Goal: Information Seeking & Learning: Find specific fact

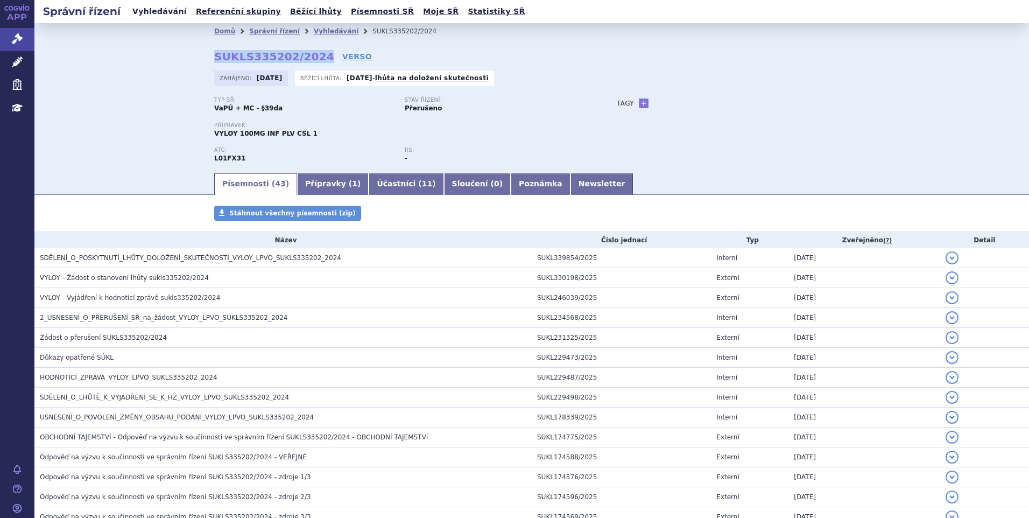
click at [160, 17] on link "Vyhledávání" at bounding box center [159, 11] width 61 height 15
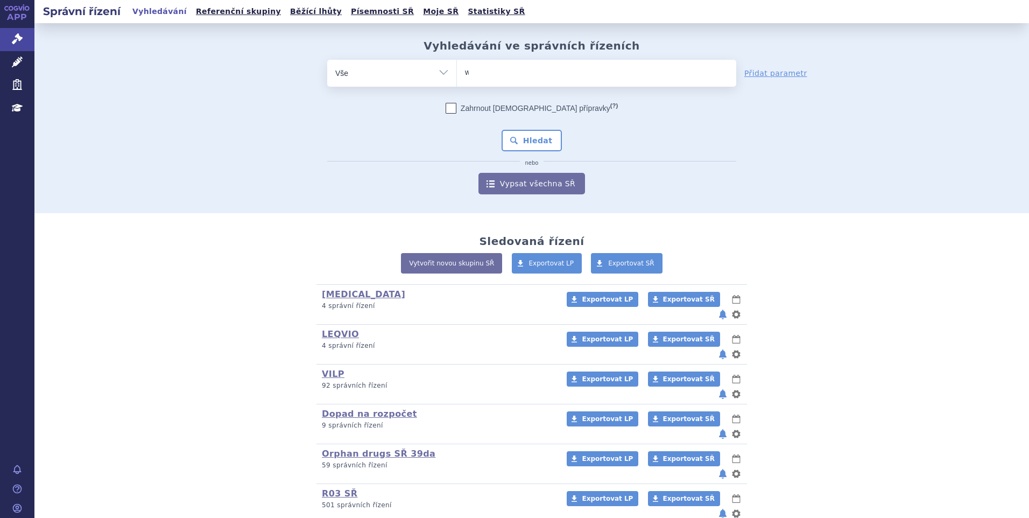
type input "wi"
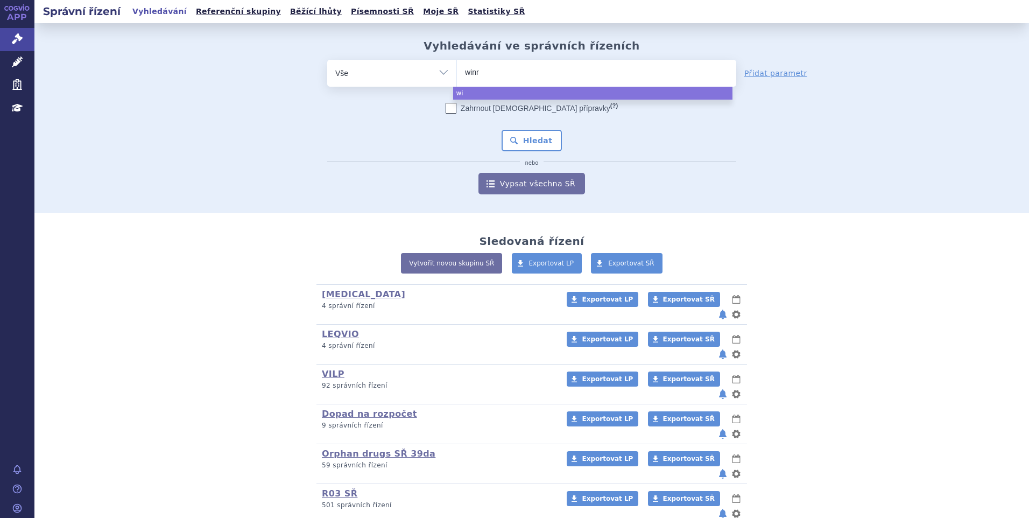
type input "winre"
type input "winrev"
type input "winrevai"
type input "winrevair"
select select "winrevair"
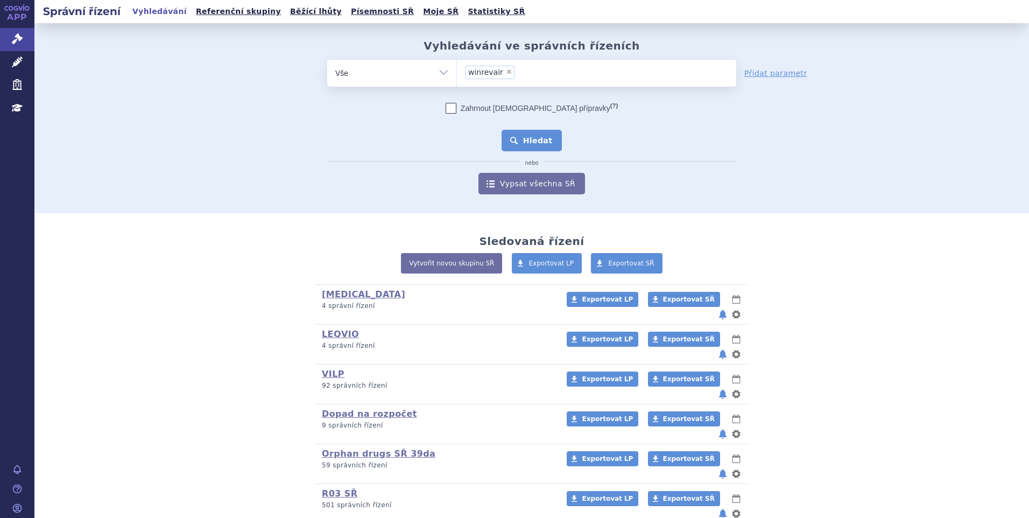
click at [514, 143] on button "Hledat" at bounding box center [532, 141] width 61 height 22
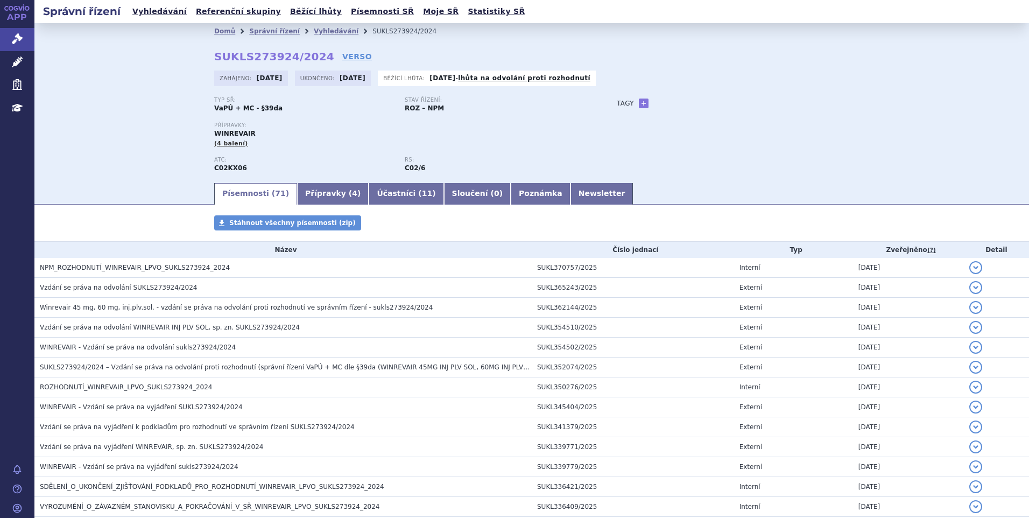
click at [100, 262] on td "NPM_ROZHODNUTÍ_WINREVAIR_LPVO_SUKLS273924_2024" at bounding box center [282, 268] width 497 height 20
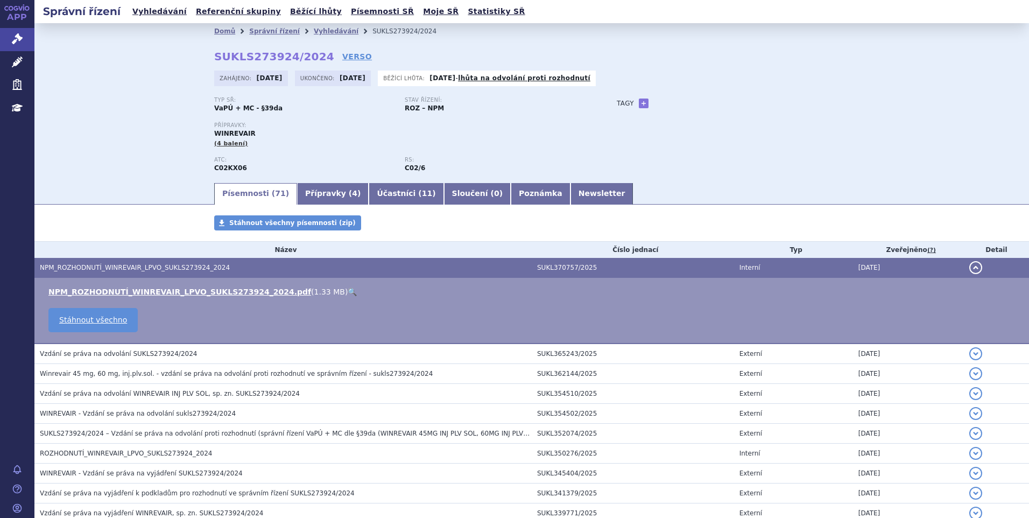
click at [348, 289] on link "🔍" at bounding box center [352, 291] width 9 height 9
click at [313, 192] on link "Přípravky ( 4 )" at bounding box center [333, 194] width 72 height 22
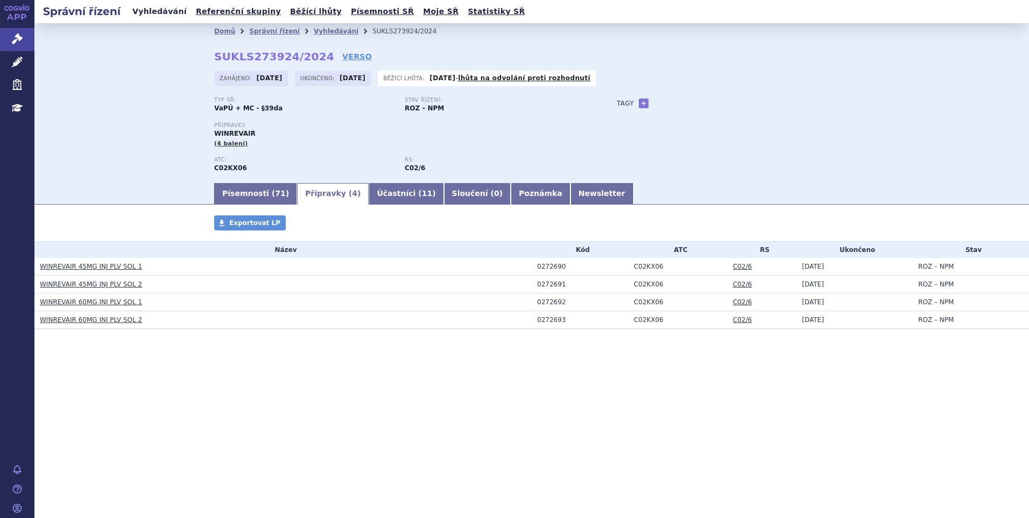
click at [167, 10] on link "Vyhledávání" at bounding box center [159, 11] width 61 height 15
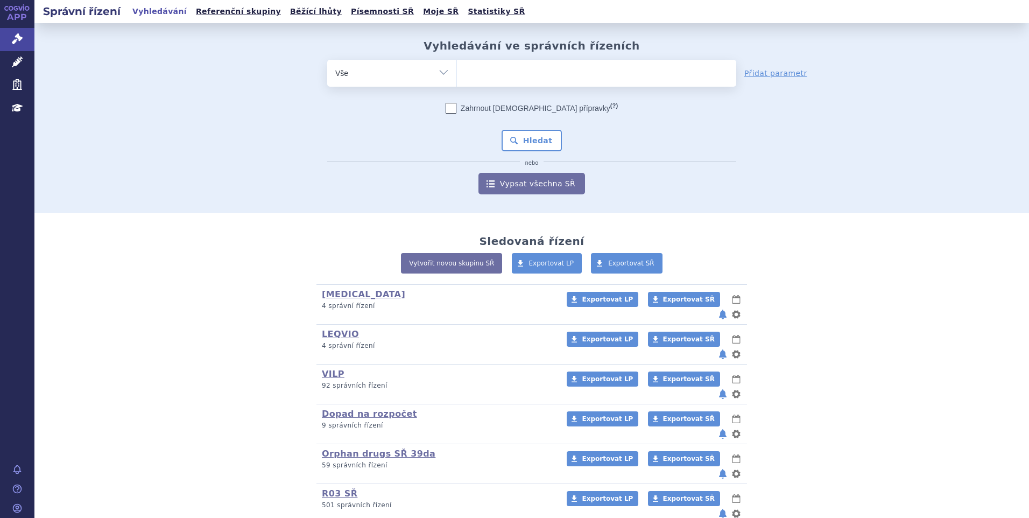
click at [497, 67] on ul at bounding box center [596, 71] width 279 height 23
click at [457, 67] on select at bounding box center [456, 72] width 1 height 27
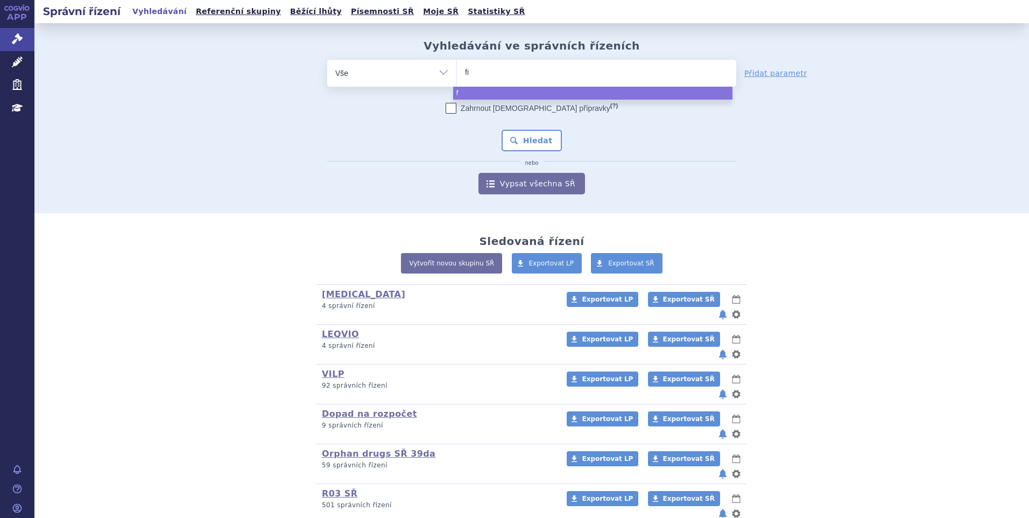
type input "fil"
type input "filsu"
type input "filsuve"
type input "filsuvez"
select select "filsuvez"
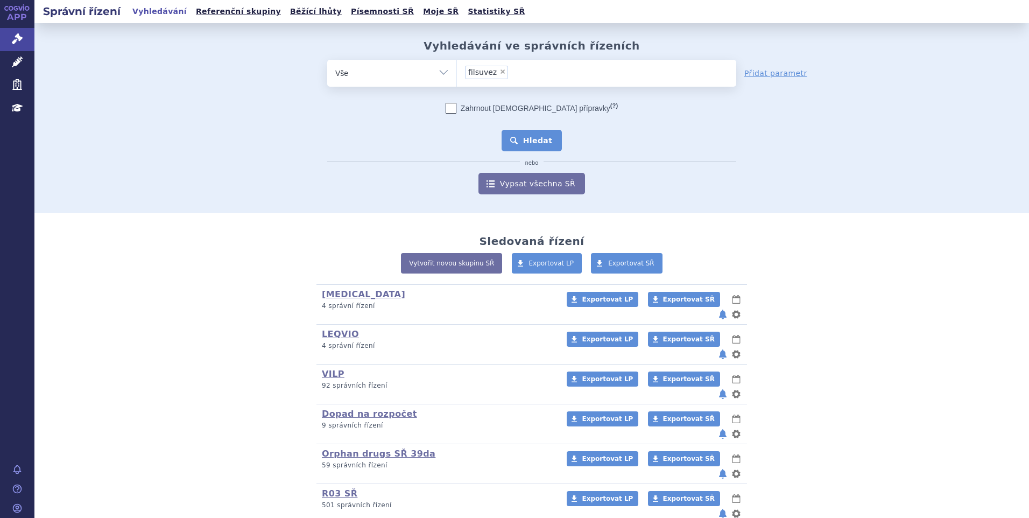
click at [520, 136] on button "Hledat" at bounding box center [532, 141] width 61 height 22
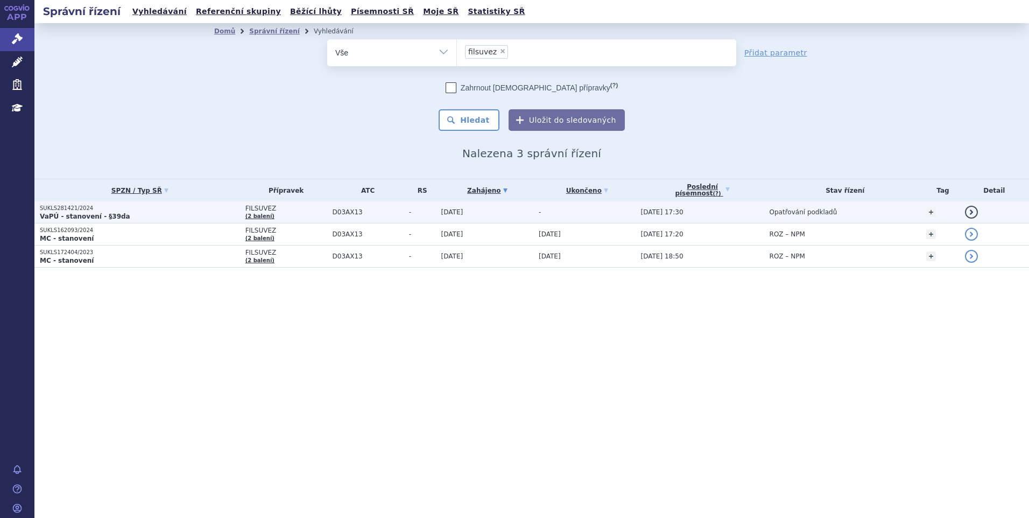
click at [142, 215] on p "VaPÚ - stanovení - §39da" at bounding box center [140, 216] width 200 height 9
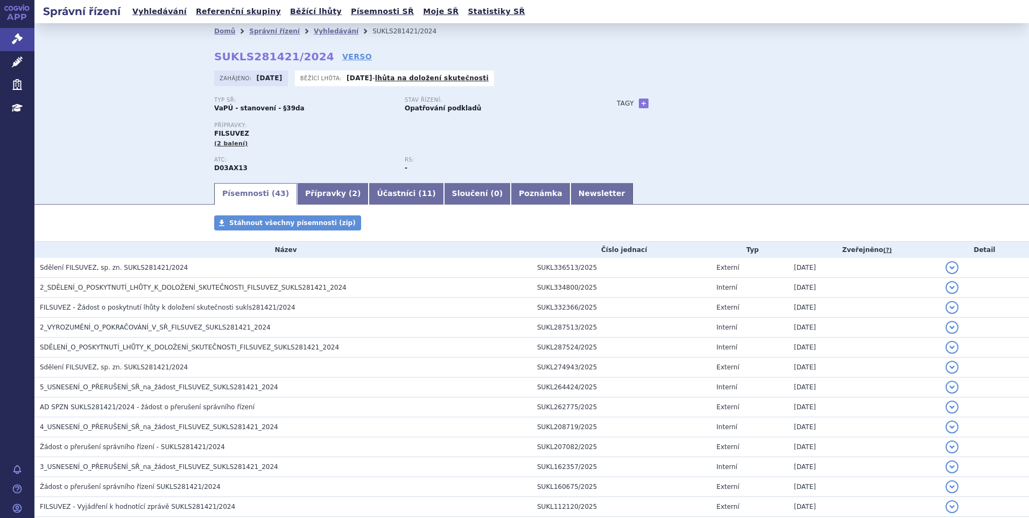
click at [129, 270] on span "Sdělení FILSUVEZ, sp. zn. SUKLS281421/2024" at bounding box center [114, 268] width 148 height 8
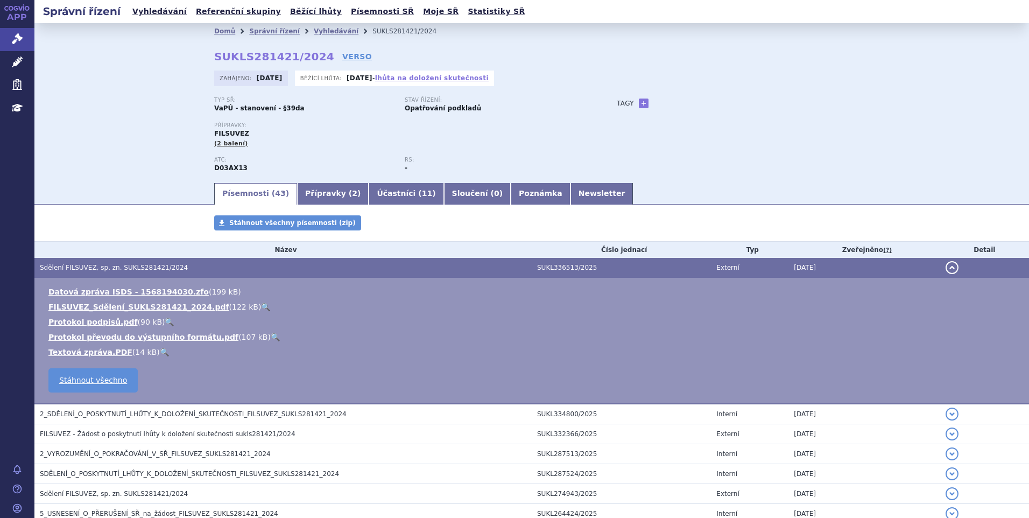
click at [429, 79] on link "lhůta na doložení skutečnosti" at bounding box center [432, 78] width 114 height 8
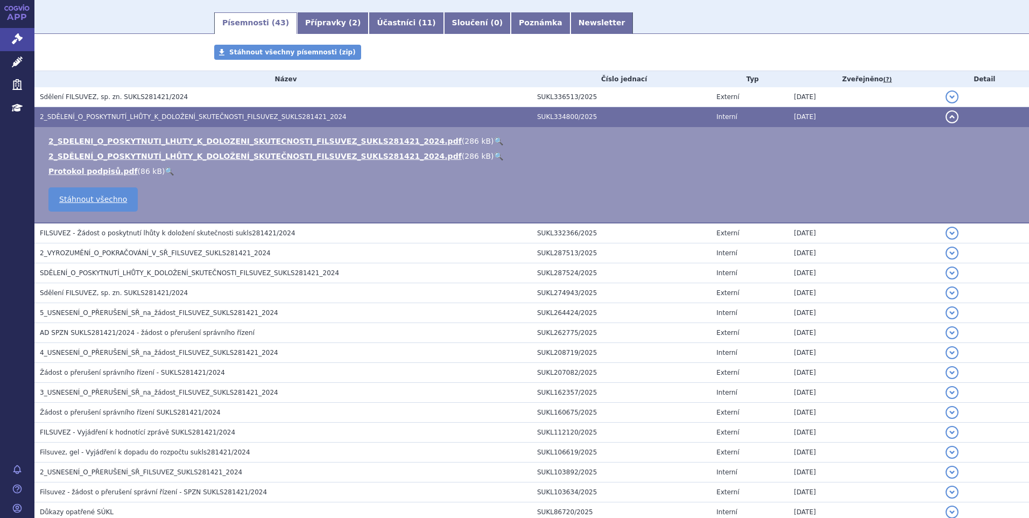
scroll to position [170, 0]
click at [494, 143] on link "🔍" at bounding box center [498, 141] width 9 height 9
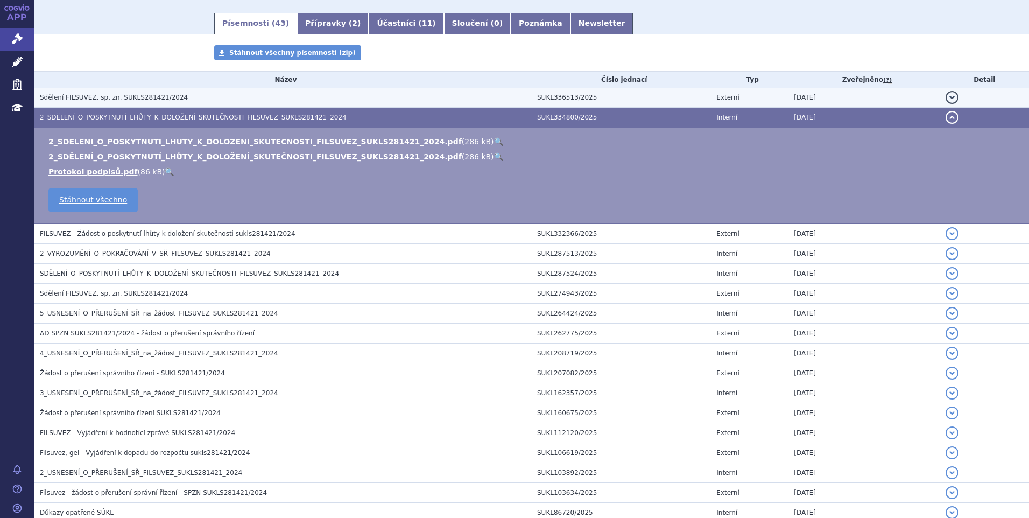
click at [189, 96] on h3 "Sdělení FILSUVEZ, sp. zn. SUKLS281421/2024" at bounding box center [286, 97] width 492 height 11
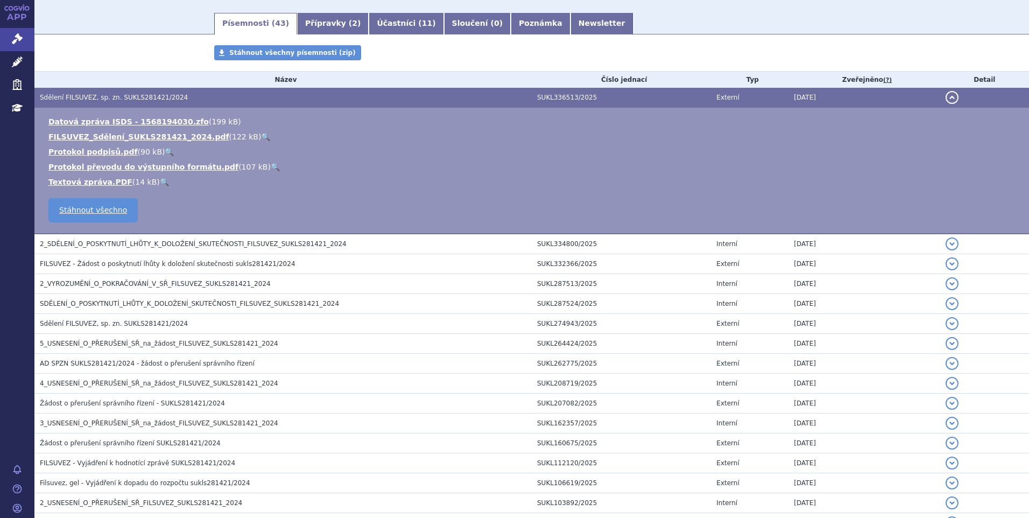
click at [261, 138] on link "🔍" at bounding box center [265, 136] width 9 height 9
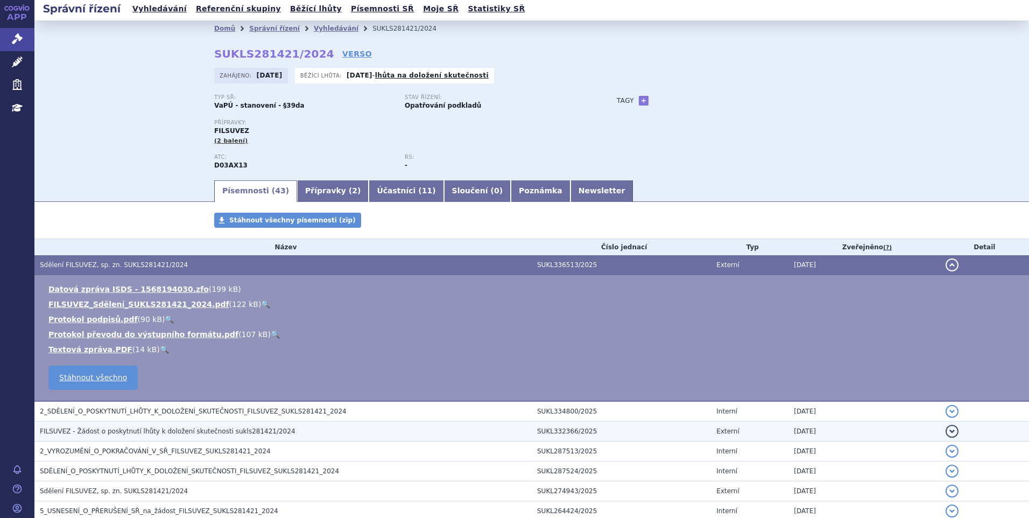
scroll to position [0, 0]
